Goal: Task Accomplishment & Management: Use online tool/utility

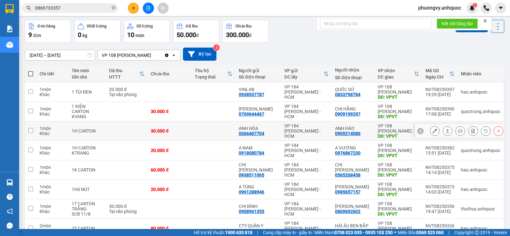
scroll to position [32, 0]
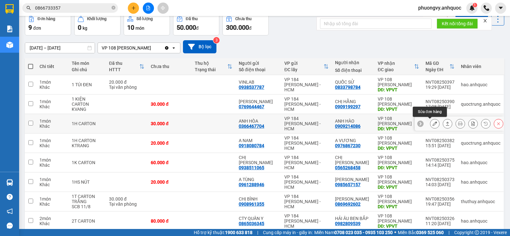
click at [431, 125] on button at bounding box center [435, 123] width 9 height 11
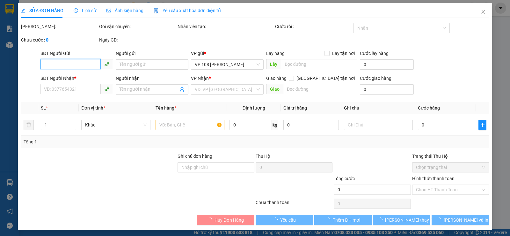
type input "0366467704"
type input "ANH HÒA"
type input "0909214086"
type input "ANH HÀO"
type input "VPVT"
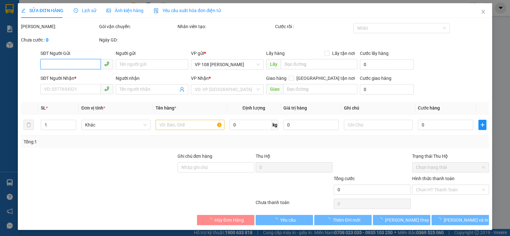
type input "30.000"
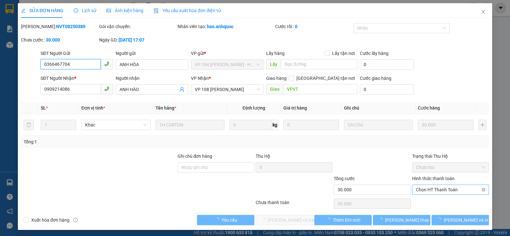
scroll to position [2, 0]
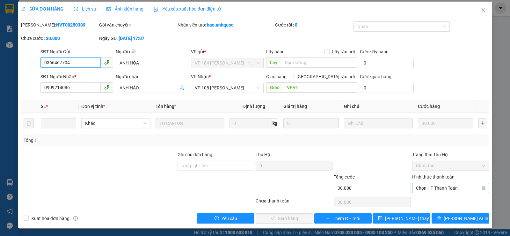
click at [438, 186] on span "Chọn HT Thanh Toán" at bounding box center [450, 188] width 69 height 10
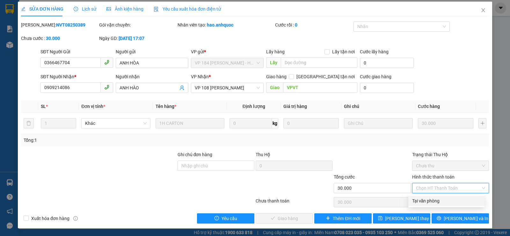
click at [436, 197] on div "Tại văn phòng" at bounding box center [447, 201] width 76 height 10
type input "0"
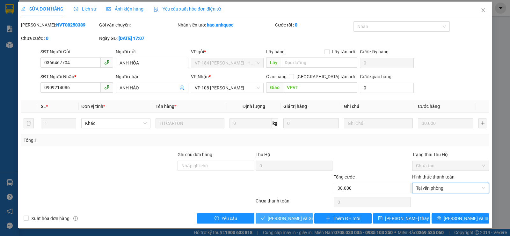
click at [305, 214] on button "[PERSON_NAME] và Giao hàng" at bounding box center [284, 218] width 57 height 10
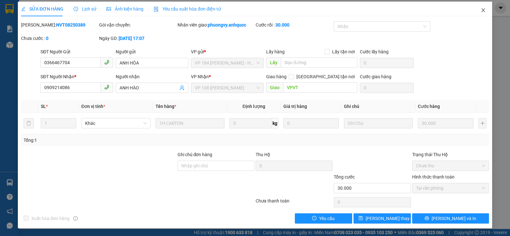
click at [482, 11] on span "Close" at bounding box center [484, 11] width 18 height 18
